Goal: Task Accomplishment & Management: Use online tool/utility

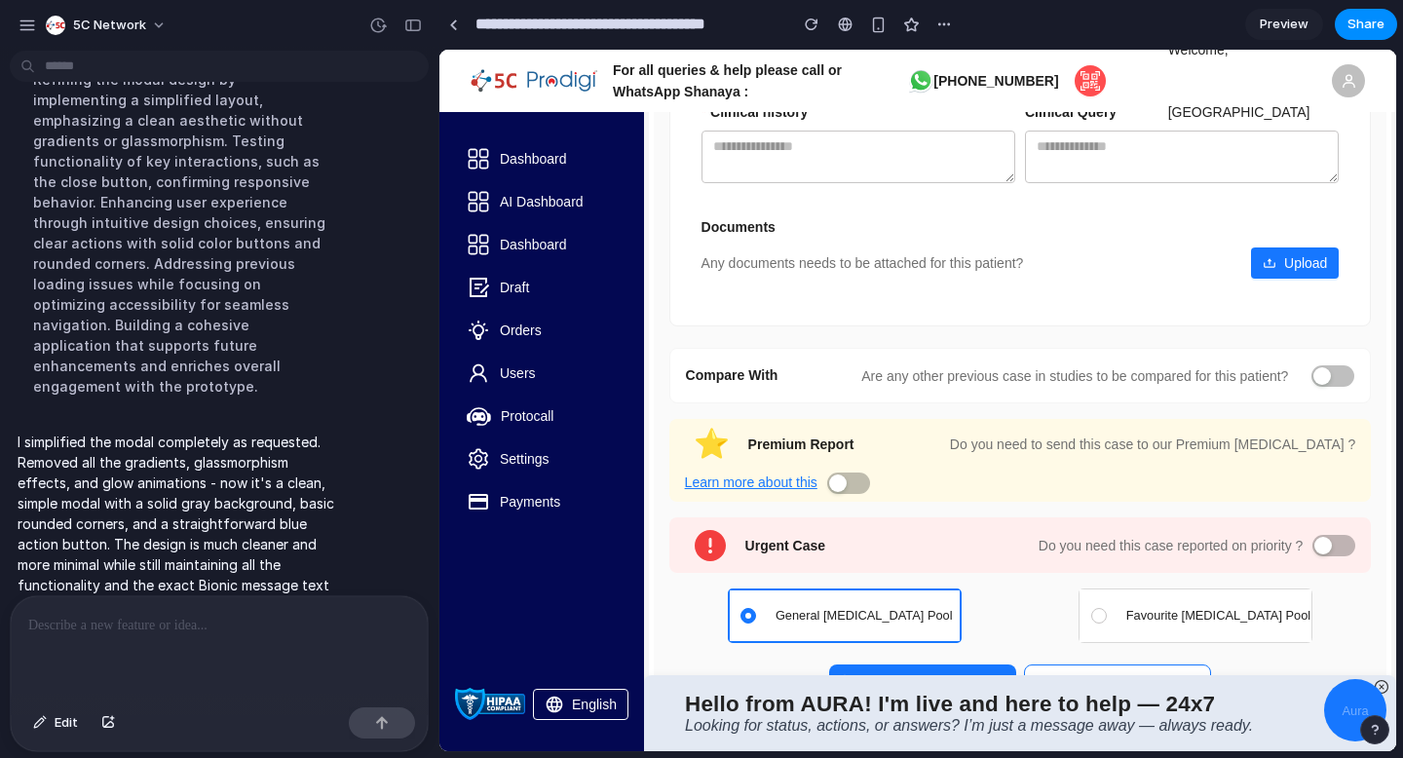
scroll to position [1190, 0]
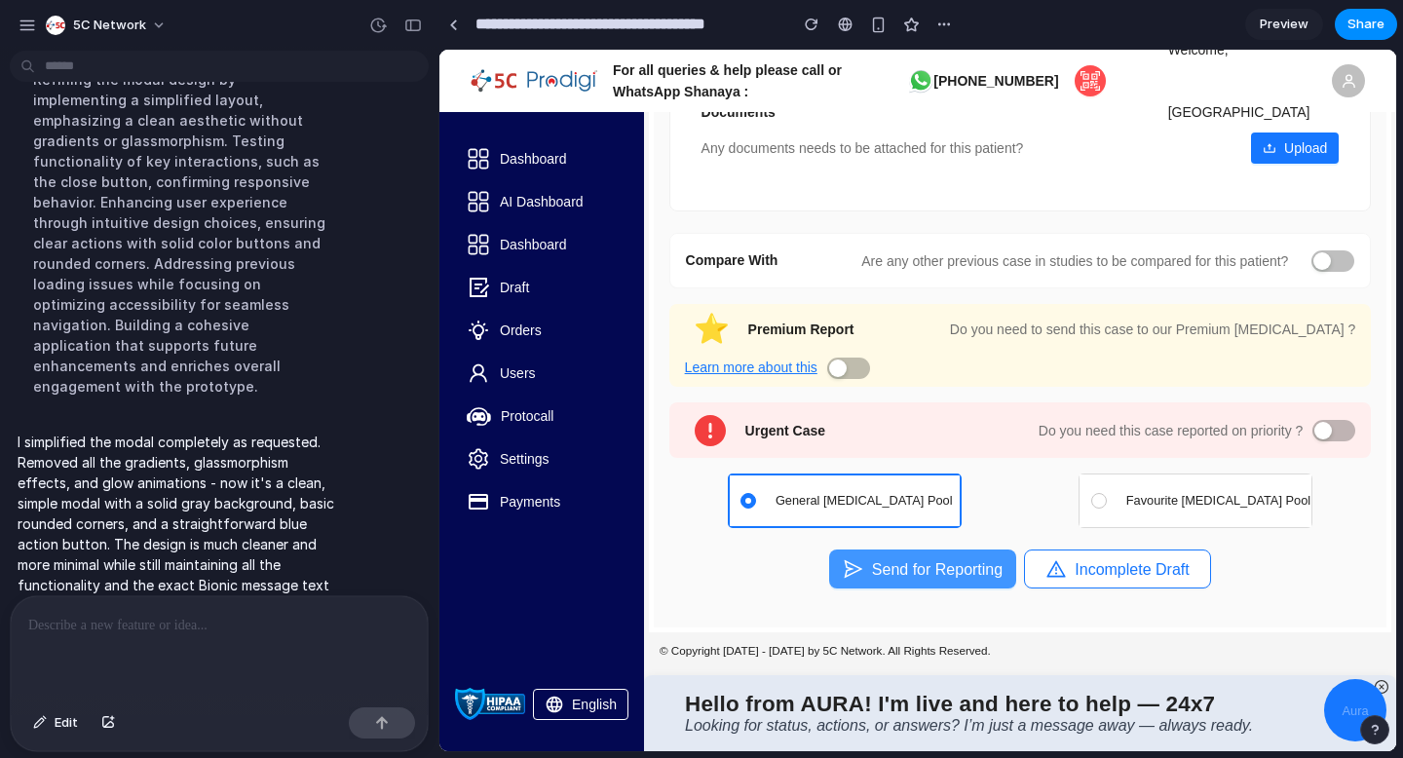
click at [973, 559] on button "Send for Reporting" at bounding box center [922, 568] width 187 height 39
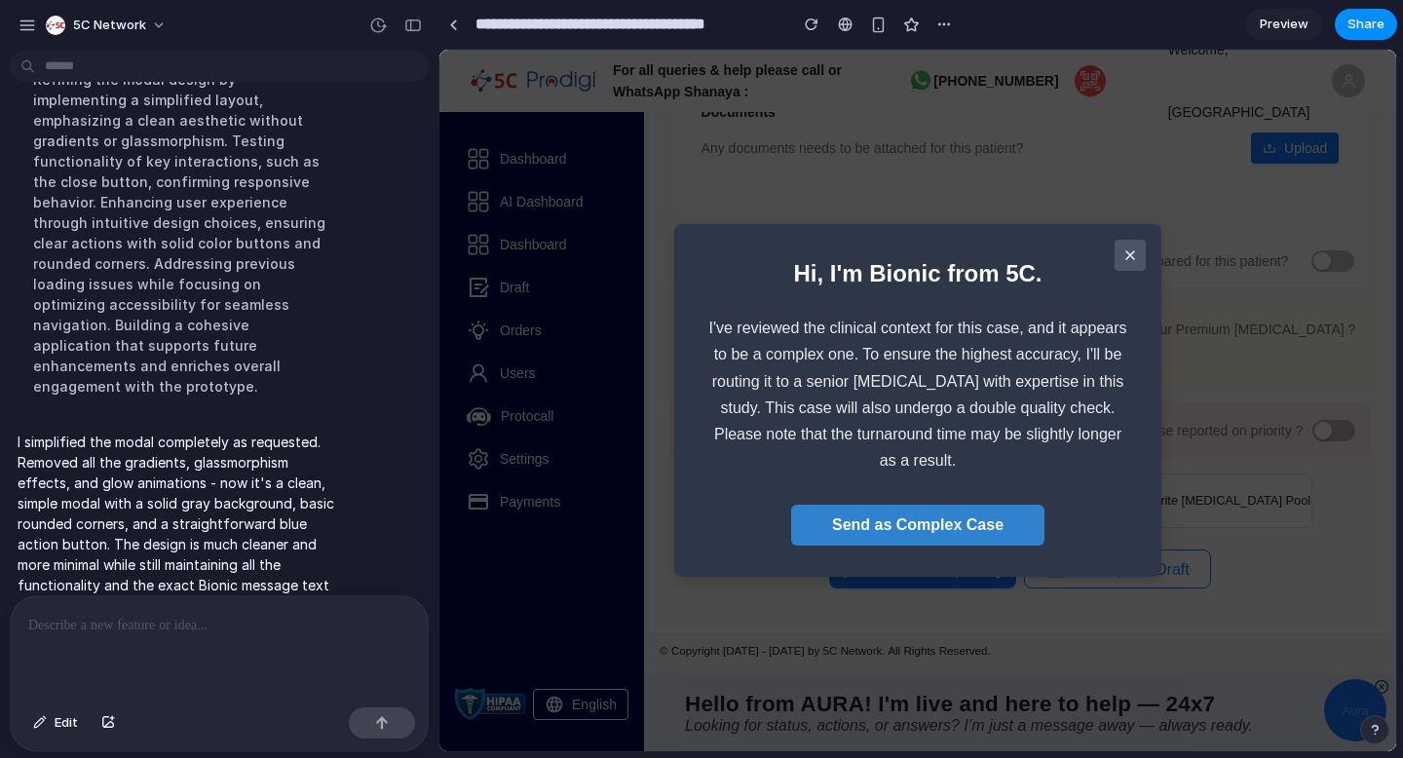
click at [1011, 494] on div "Hi, I'm Bionic from 5C. I've reviewed the clinical context for this case, and i…" at bounding box center [917, 400] width 425 height 291
click at [1002, 509] on button "Send as Complex Case" at bounding box center [917, 525] width 253 height 41
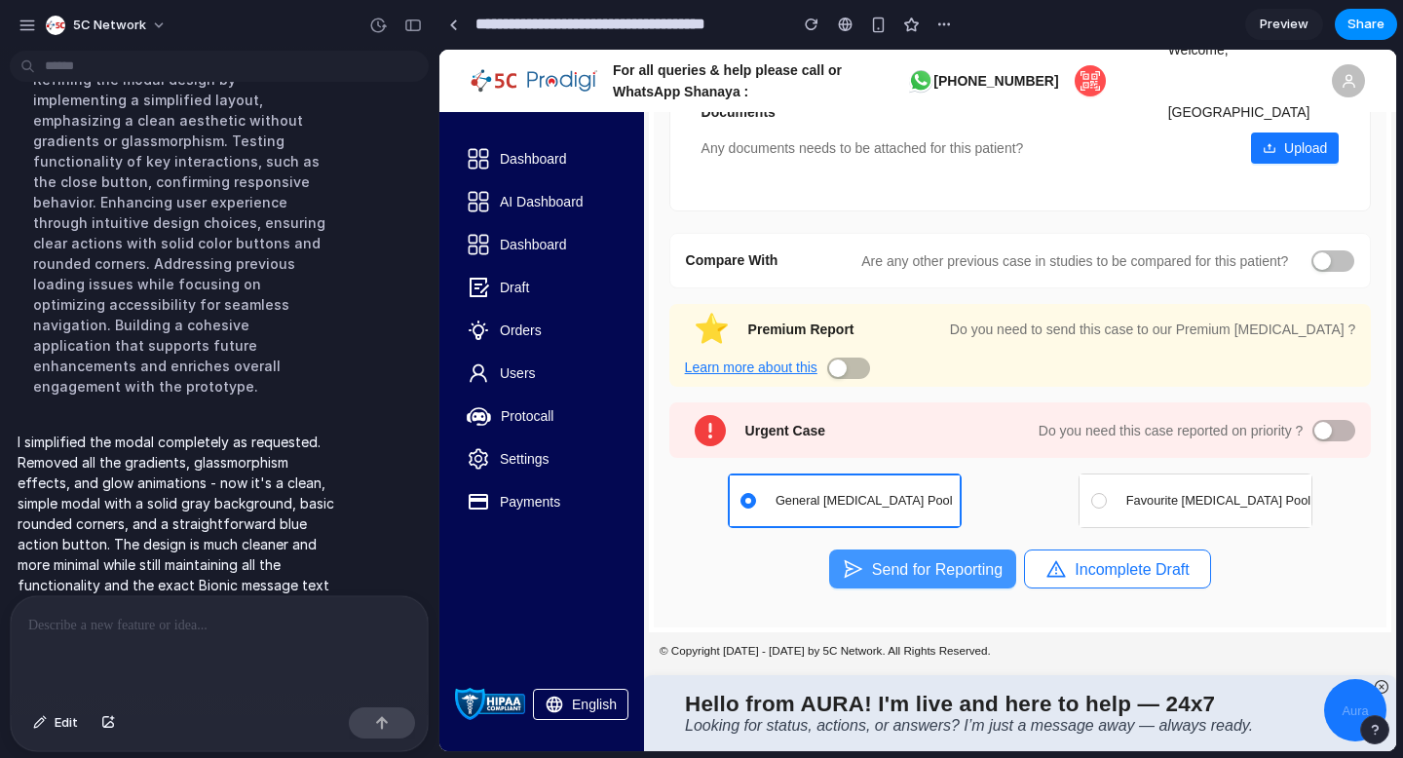
click at [956, 551] on button "Send for Reporting" at bounding box center [922, 568] width 187 height 39
click at [922, 563] on button "Send for Reporting" at bounding box center [922, 568] width 187 height 39
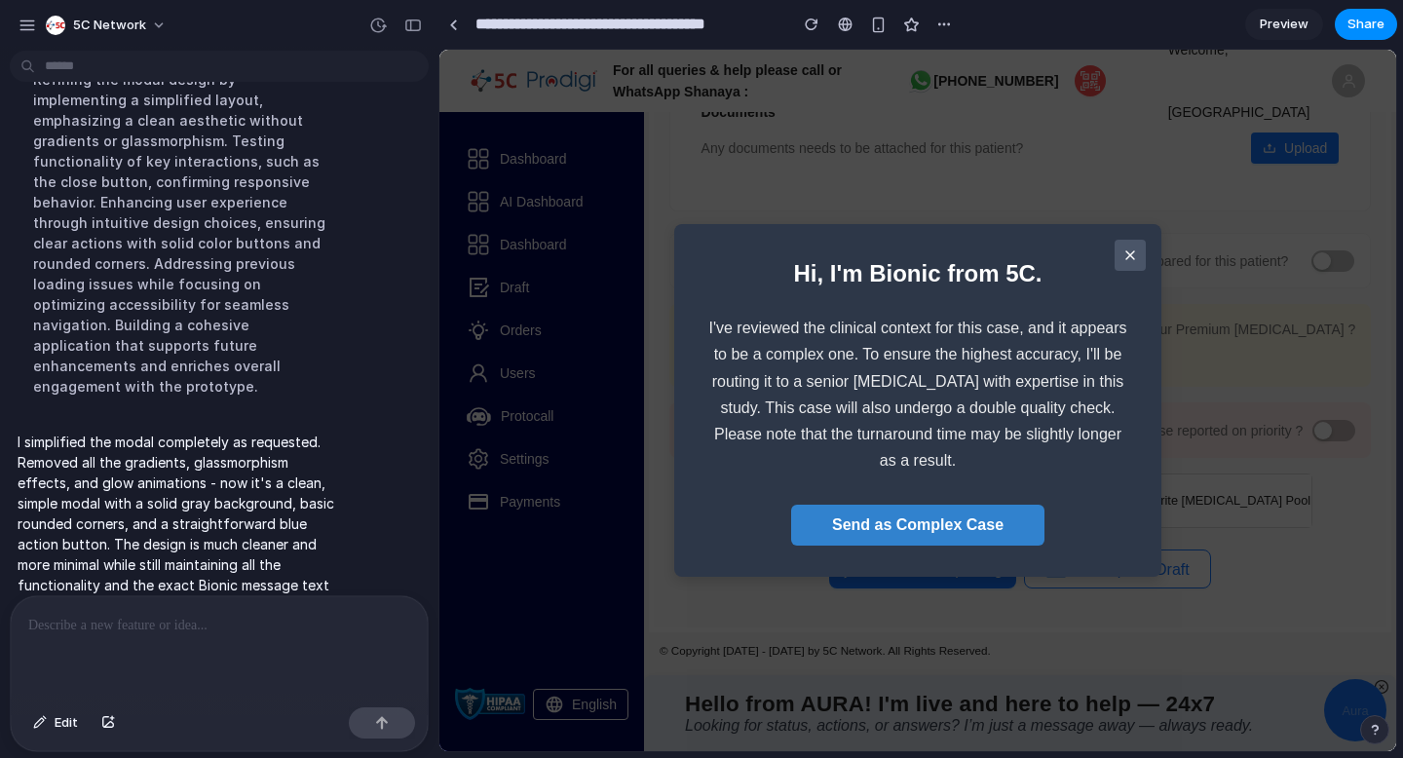
click at [1129, 253] on icon at bounding box center [1130, 255] width 8 height 8
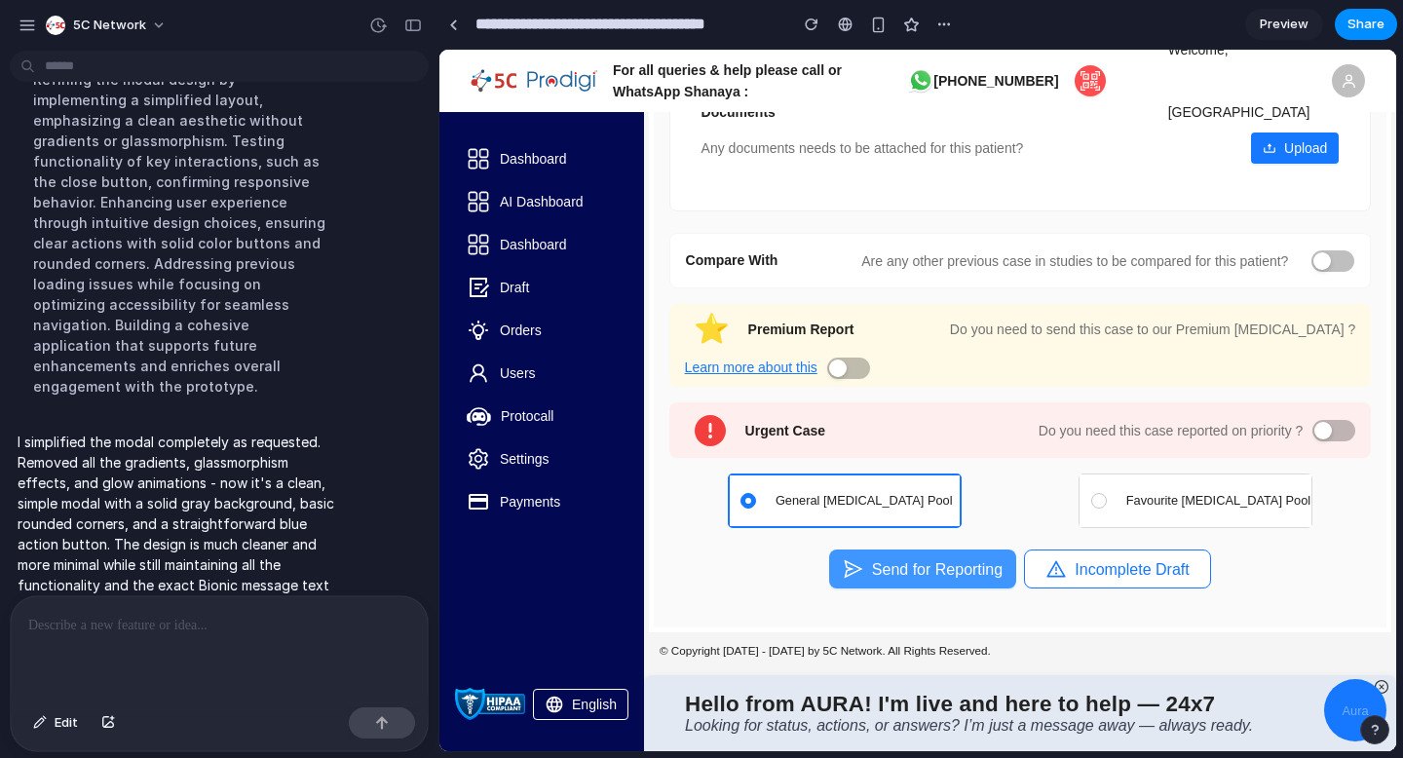
click at [914, 570] on button "Send for Reporting" at bounding box center [922, 568] width 187 height 39
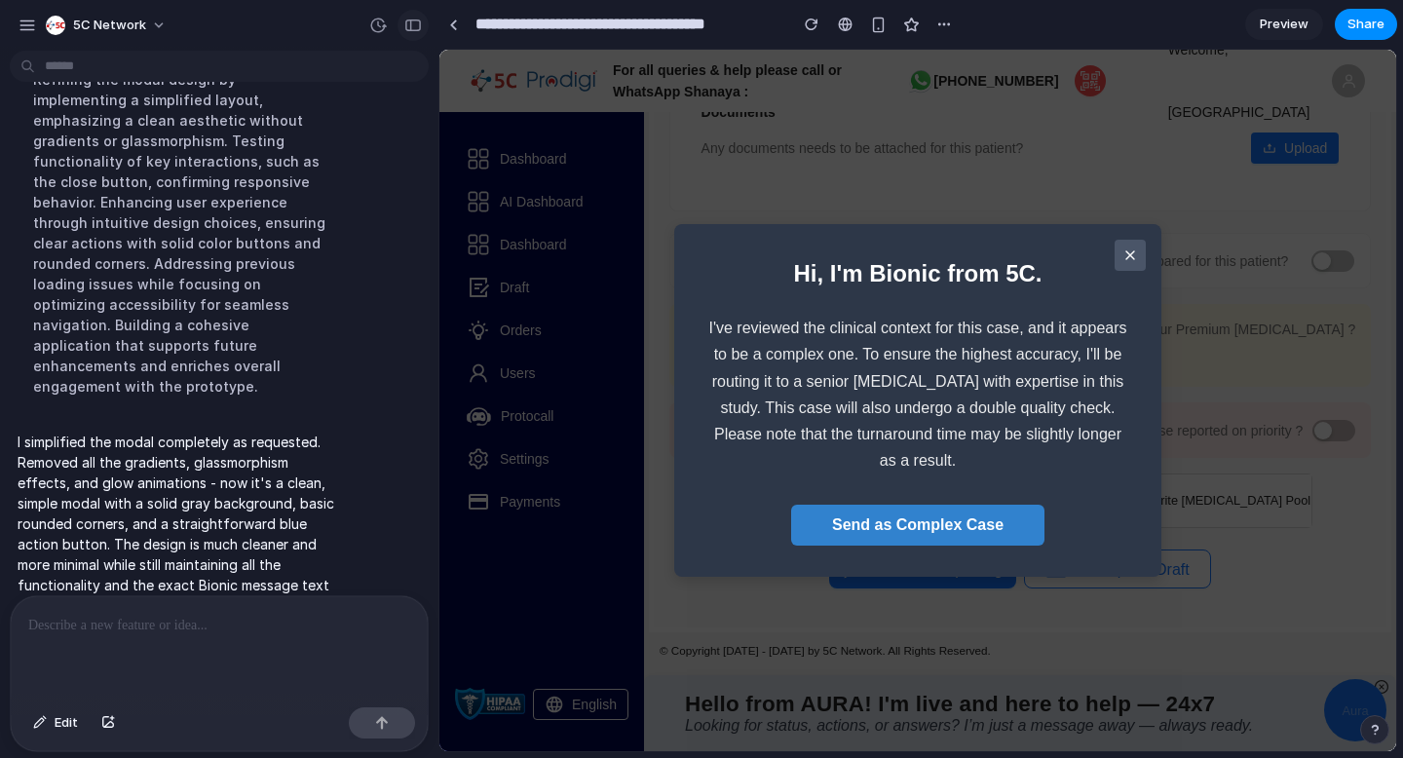
click at [420, 28] on div "button" at bounding box center [413, 26] width 18 height 14
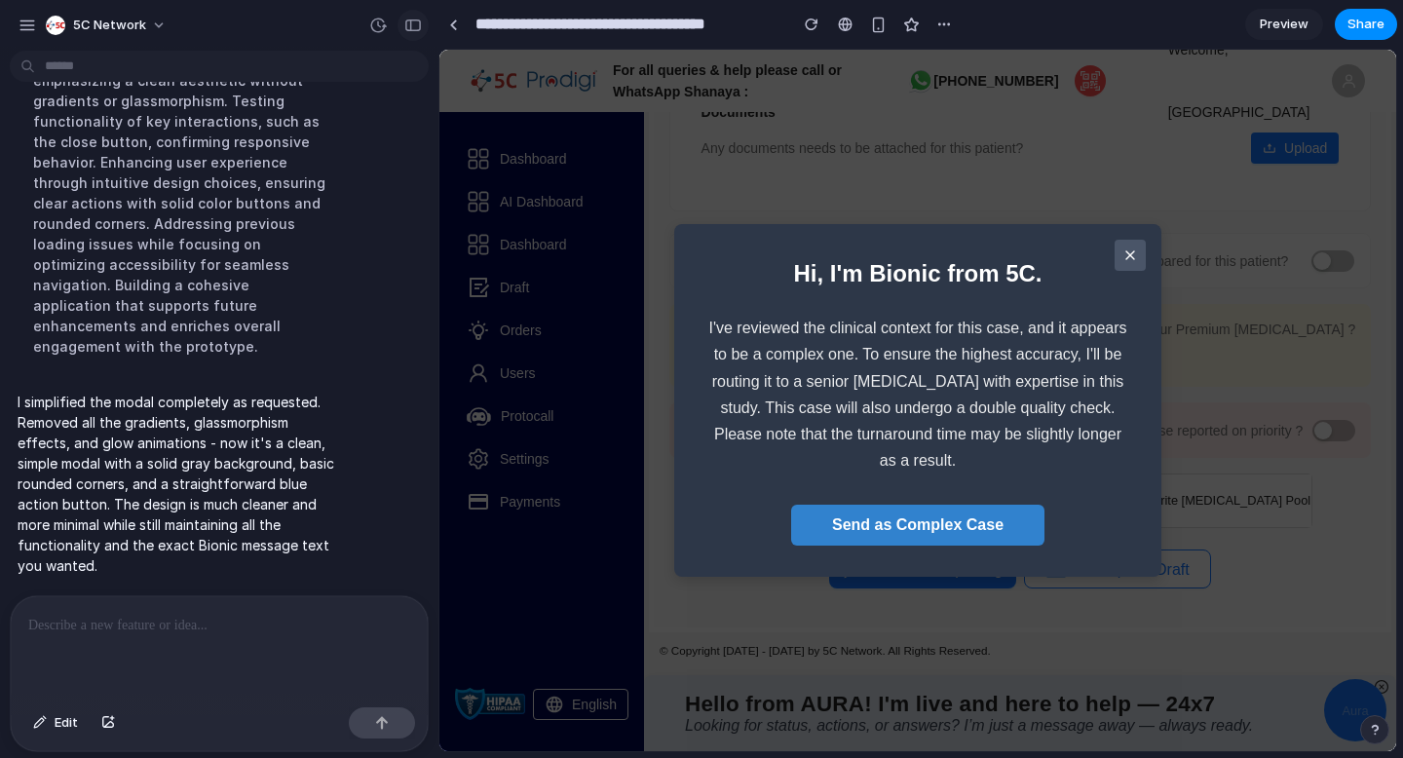
scroll to position [1104, 0]
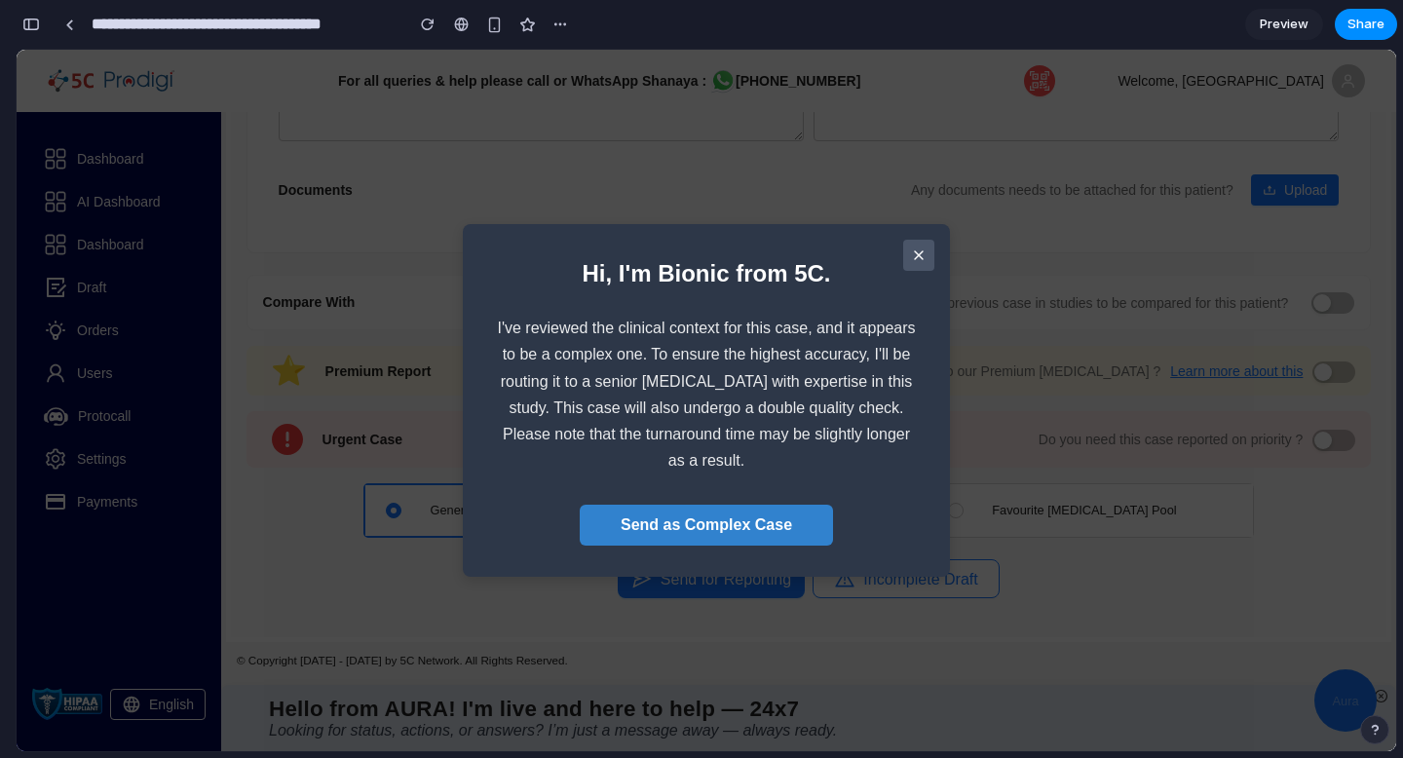
click at [729, 532] on button "Send as Complex Case" at bounding box center [706, 525] width 253 height 41
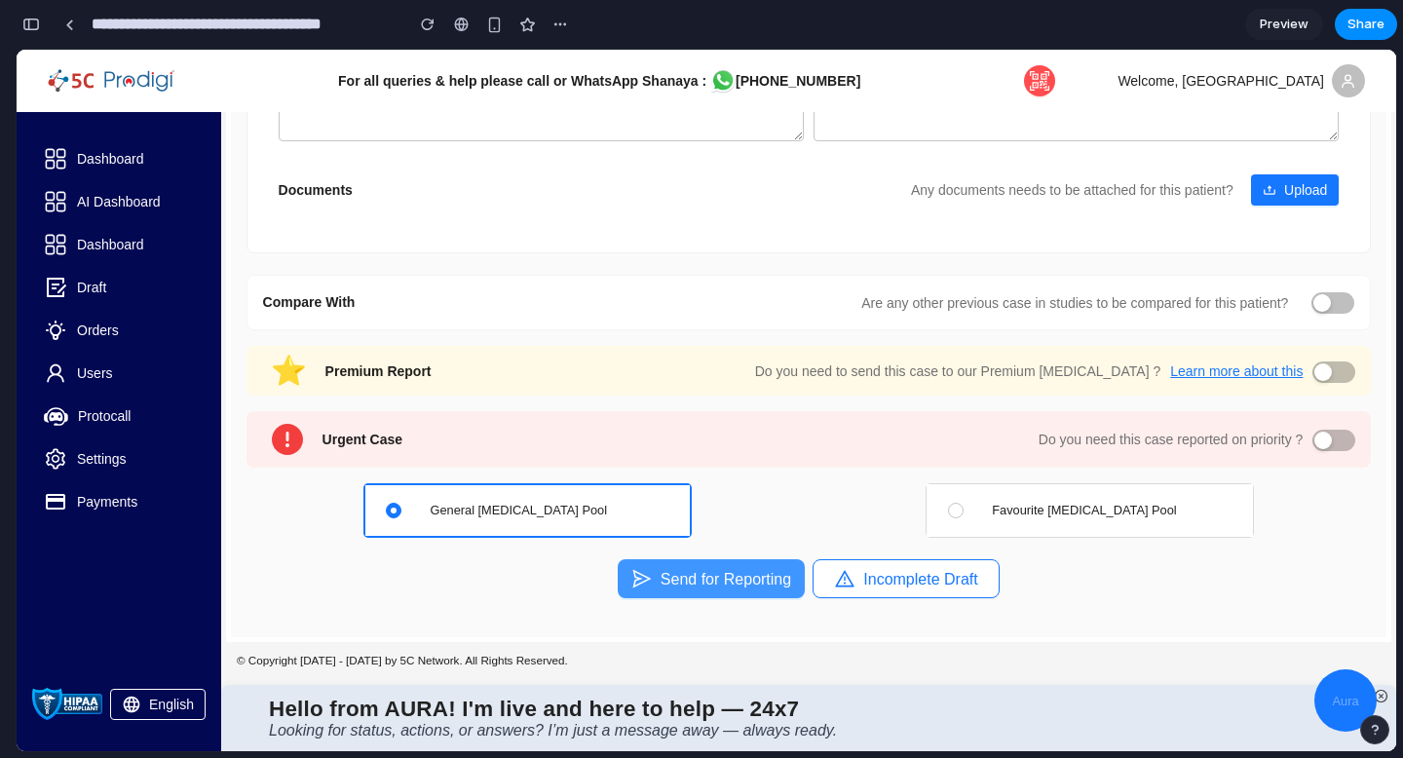
click at [738, 576] on button "Send for Reporting" at bounding box center [710, 578] width 187 height 39
click at [736, 571] on button "Send for Reporting" at bounding box center [710, 578] width 187 height 39
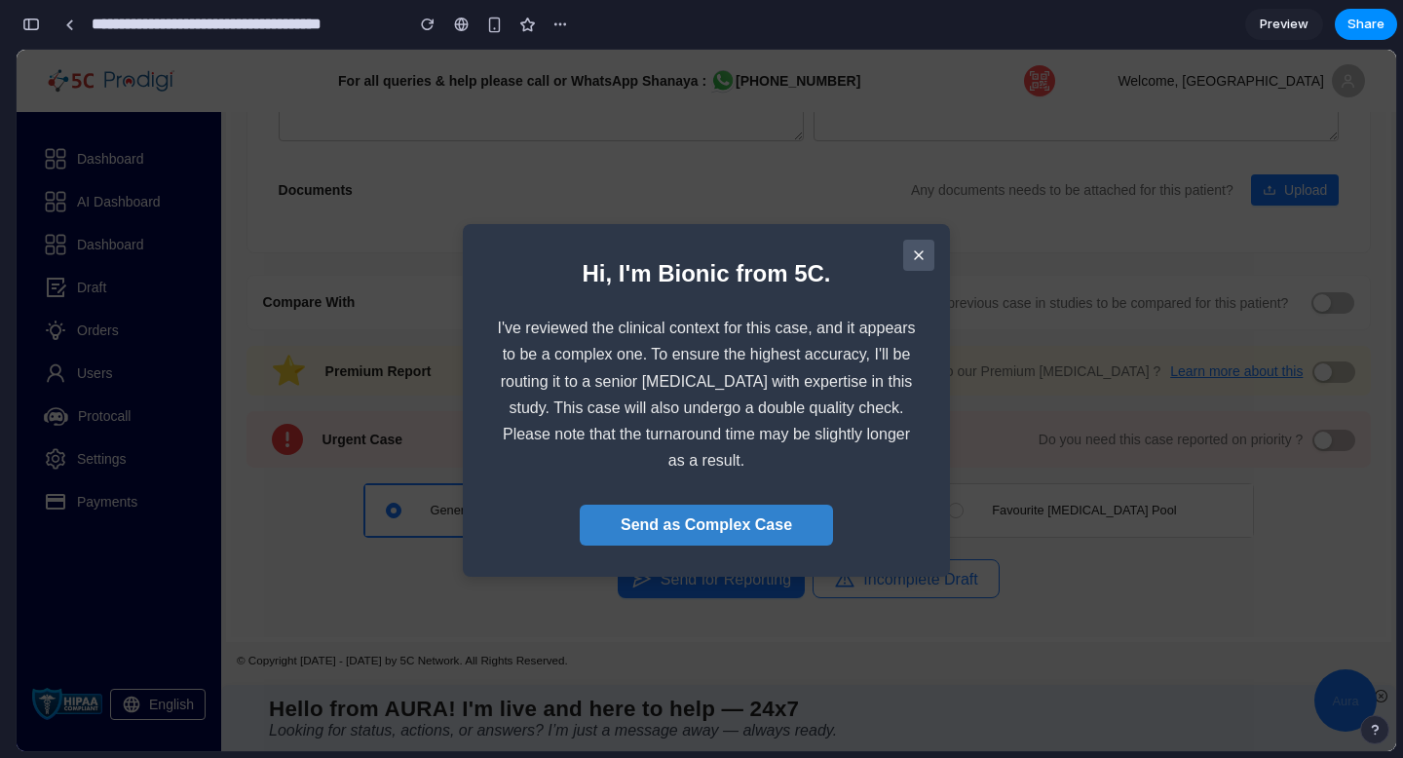
click at [912, 255] on icon at bounding box center [919, 255] width 16 height 16
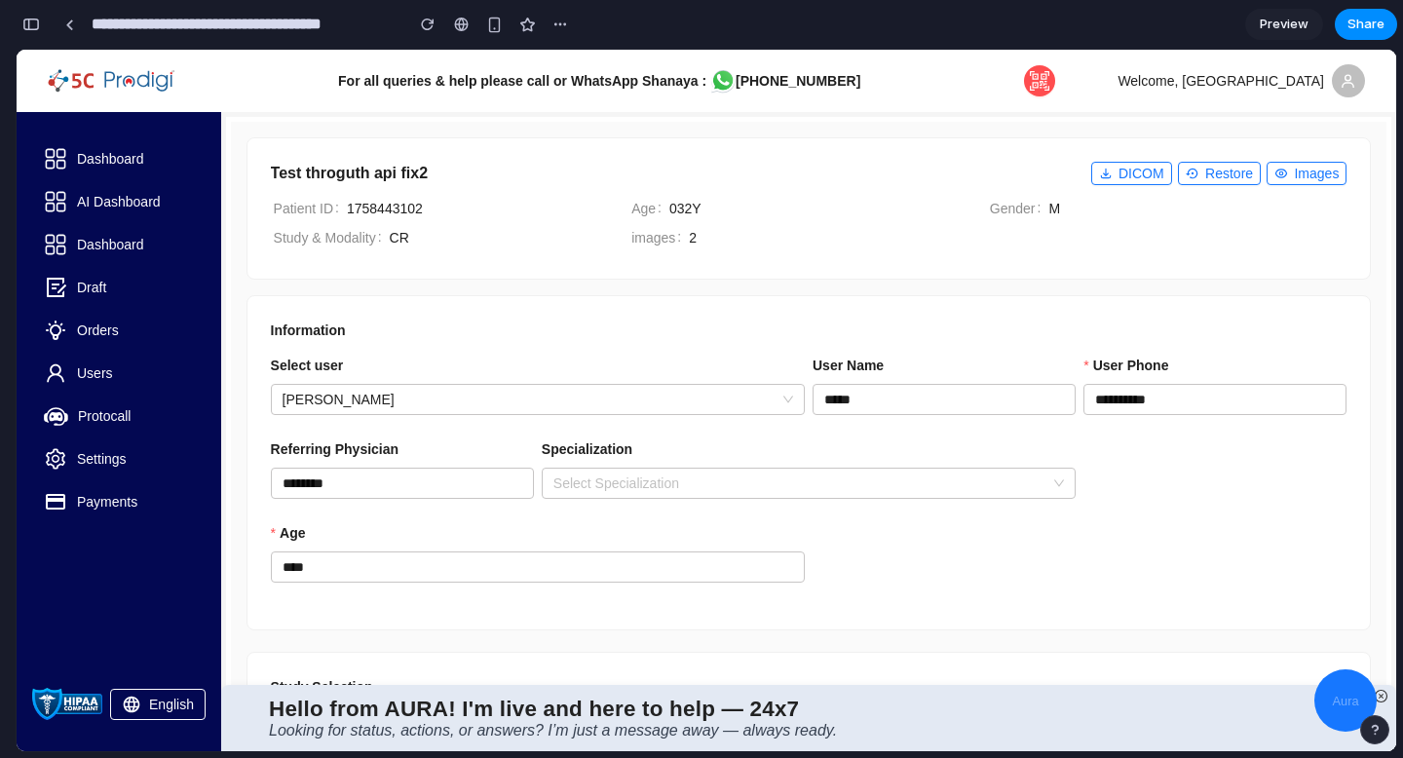
scroll to position [0, 0]
click at [35, 15] on button "button" at bounding box center [31, 24] width 31 height 31
